Goal: Task Accomplishment & Management: Manage account settings

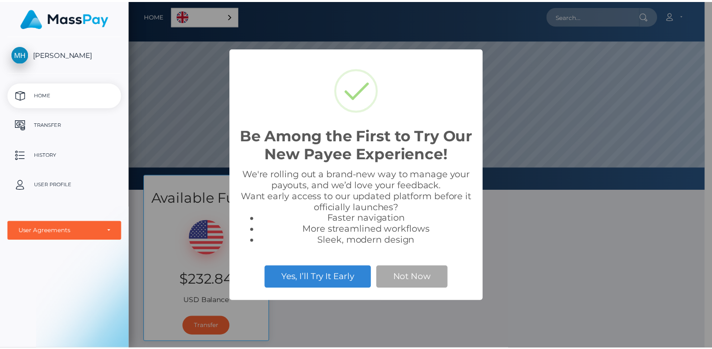
scroll to position [190, 582]
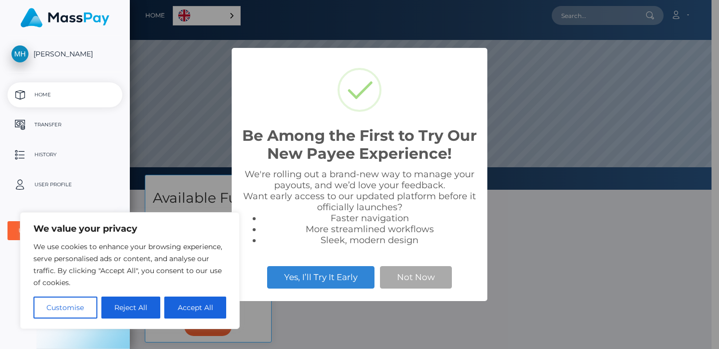
click at [381, 212] on div "We're rolling out a brand-new way to manage your payouts, and we’d love your fe…" at bounding box center [360, 207] width 236 height 77
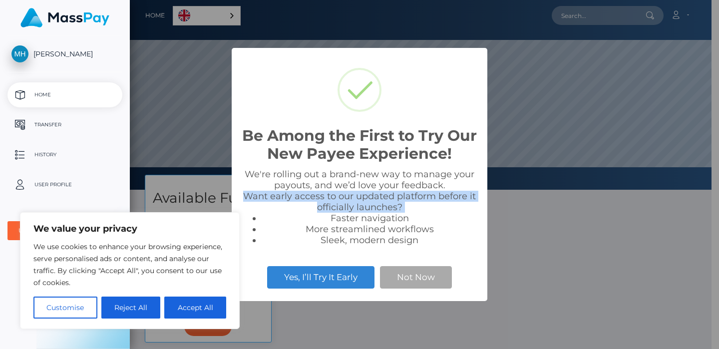
click at [381, 212] on div "We're rolling out a brand-new way to manage your payouts, and we’d love your fe…" at bounding box center [360, 207] width 236 height 77
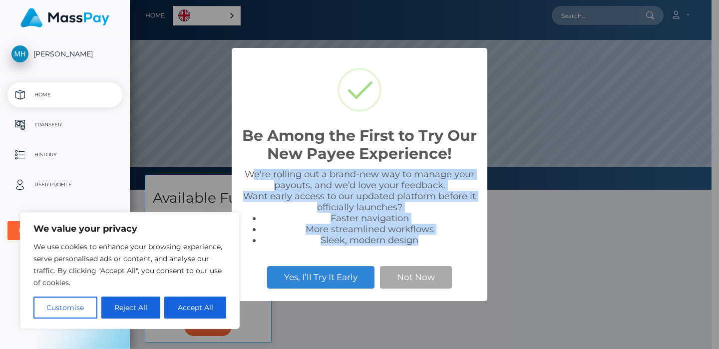
drag, startPoint x: 429, startPoint y: 238, endPoint x: 253, endPoint y: 173, distance: 187.4
click at [253, 173] on div "We're rolling out a brand-new way to manage your payouts, and we’d love your fe…" at bounding box center [360, 207] width 236 height 77
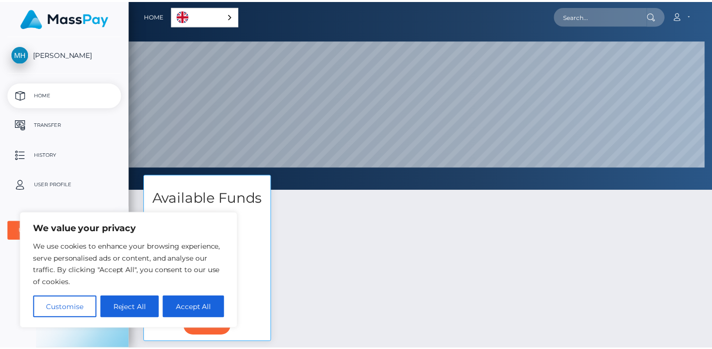
scroll to position [499207, 498815]
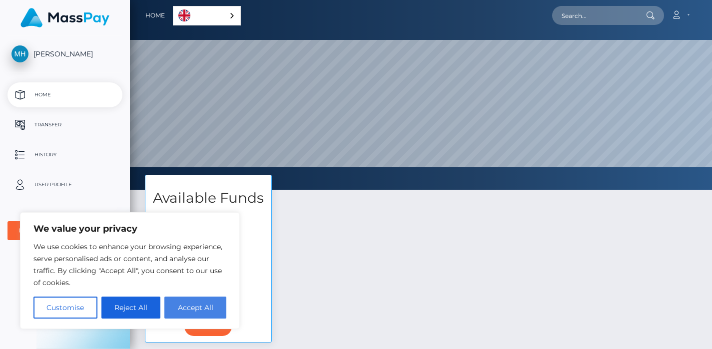
click at [193, 310] on button "Accept All" at bounding box center [195, 308] width 62 height 22
checkbox input "true"
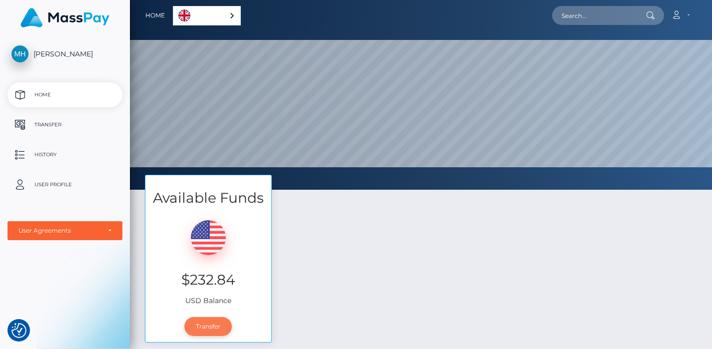
click at [216, 330] on link "Transfer" at bounding box center [207, 326] width 47 height 19
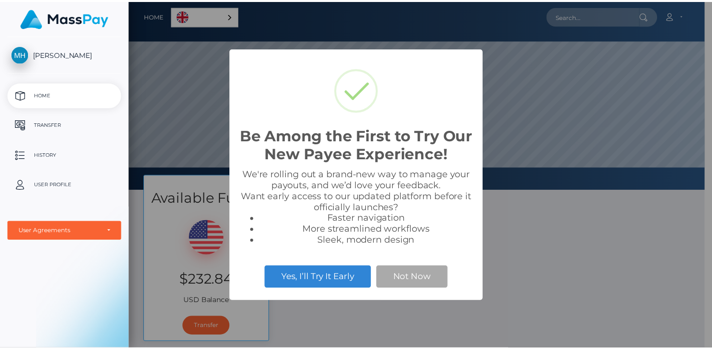
scroll to position [190, 582]
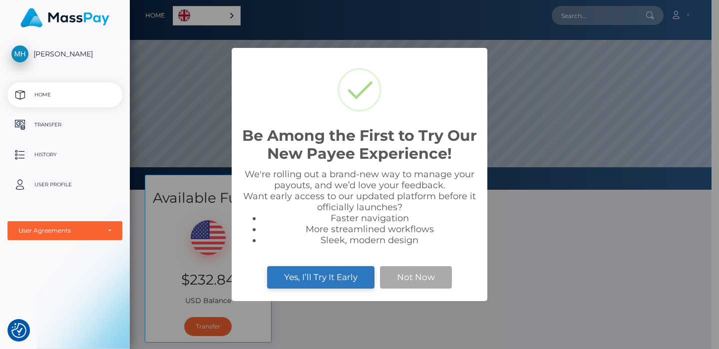
click at [350, 277] on button "Yes, I’ll Try It Early" at bounding box center [320, 277] width 107 height 22
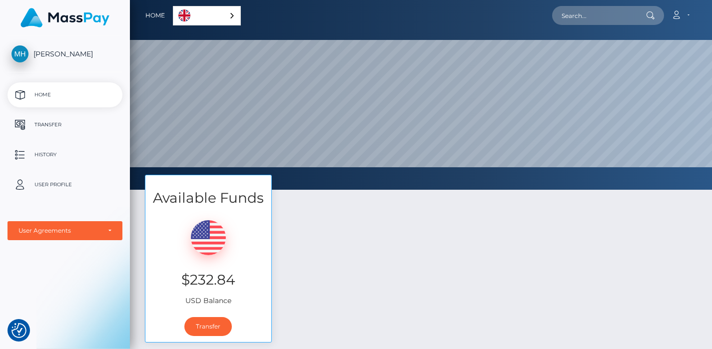
scroll to position [499207, 498815]
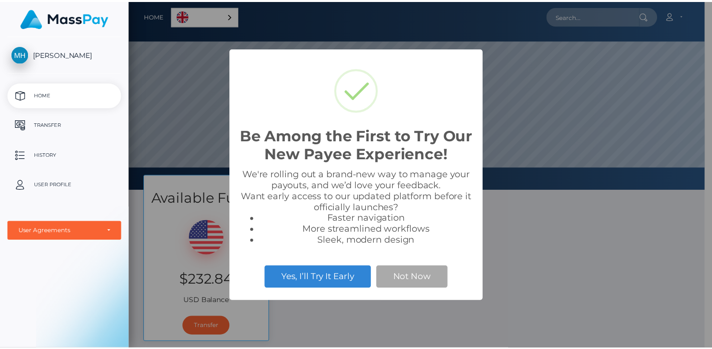
scroll to position [190, 582]
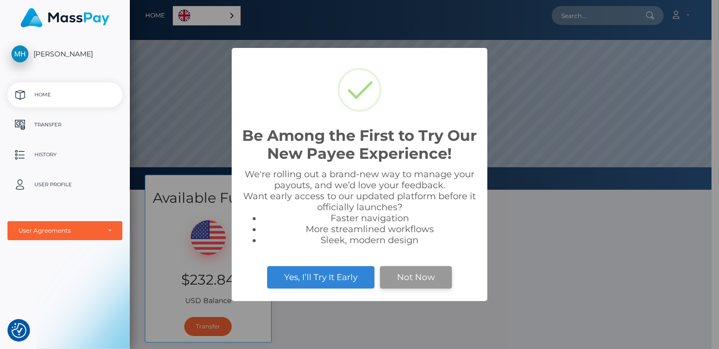
click at [402, 284] on button "Not Now" at bounding box center [416, 277] width 72 height 22
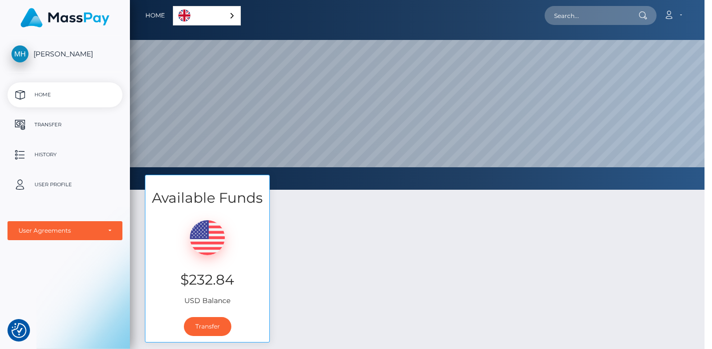
scroll to position [499207, 498815]
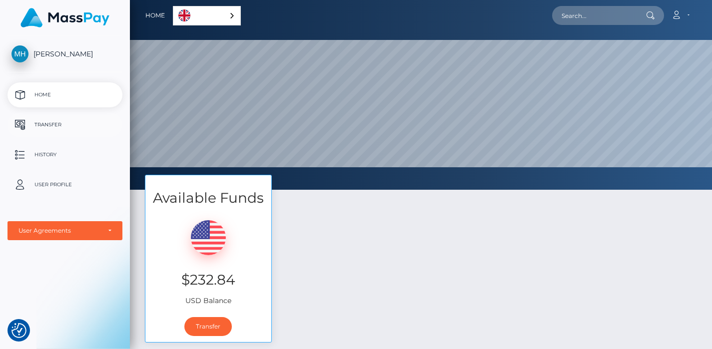
click at [89, 120] on p "Transfer" at bounding box center [64, 124] width 107 height 15
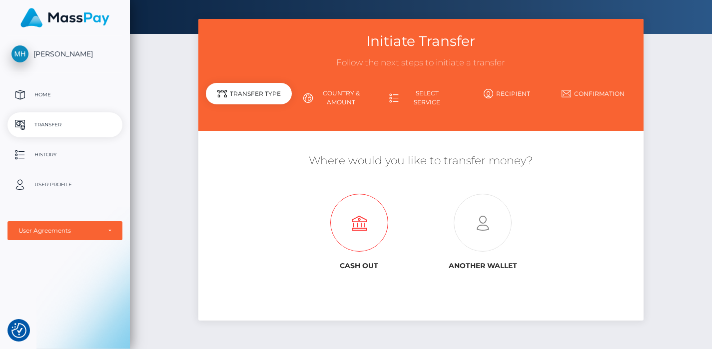
scroll to position [35, 0]
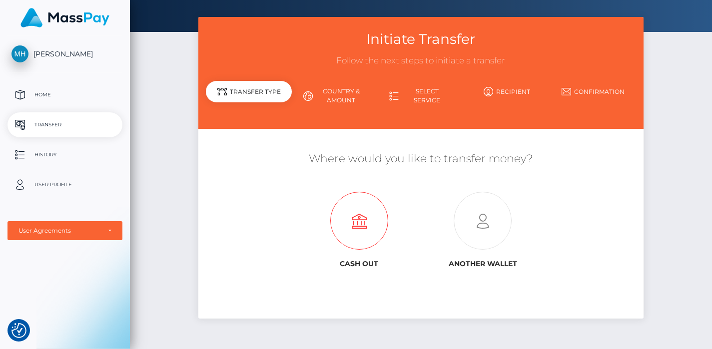
click at [343, 234] on icon at bounding box center [358, 221] width 123 height 58
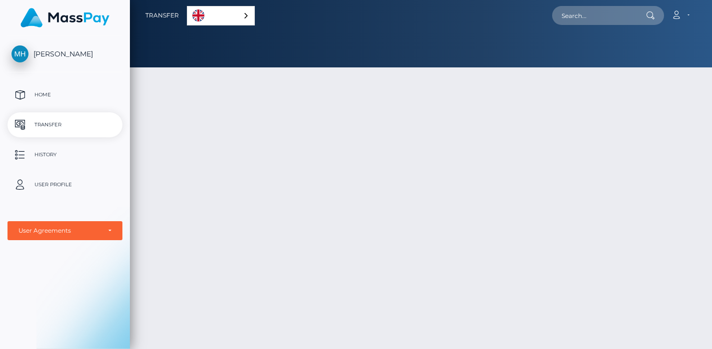
scroll to position [29, 0]
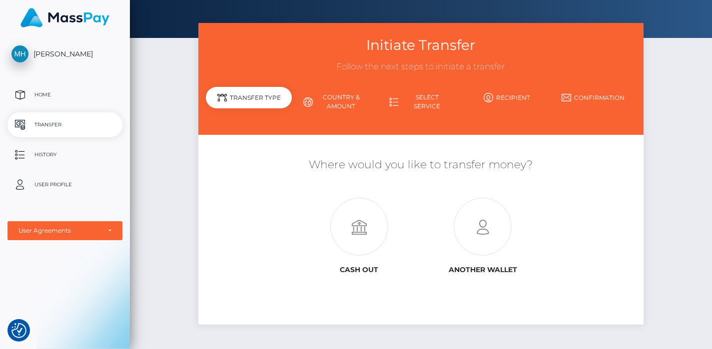
click at [334, 100] on link "Country & Amount" at bounding box center [335, 102] width 86 height 26
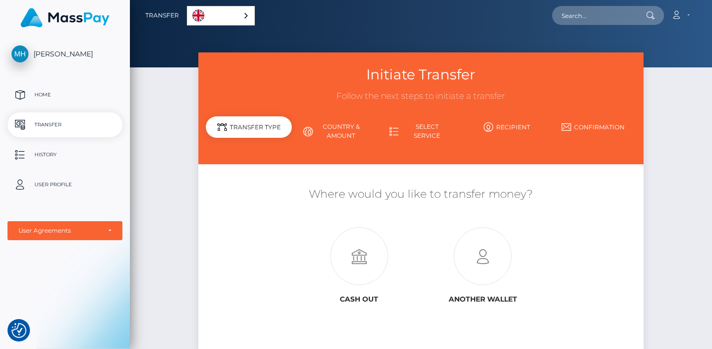
click at [236, 13] on div "English" at bounding box center [221, 15] width 68 height 19
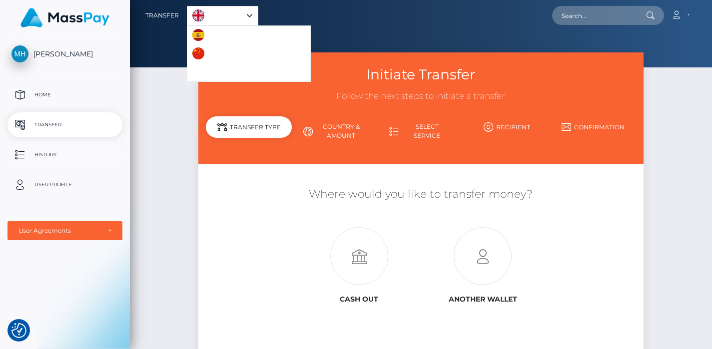
click at [95, 157] on p "History" at bounding box center [64, 154] width 107 height 15
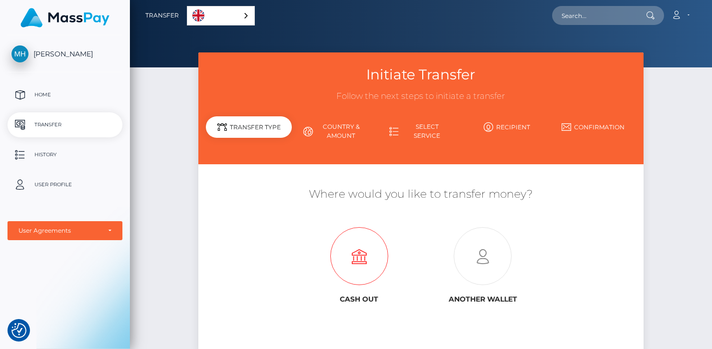
click at [356, 272] on icon at bounding box center [358, 257] width 123 height 58
